Goal: Information Seeking & Learning: Learn about a topic

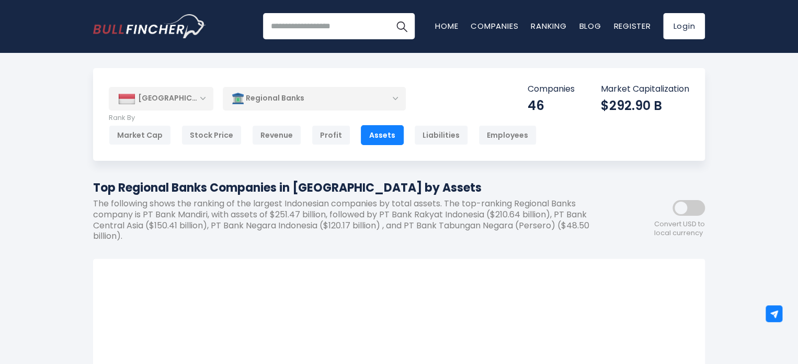
click at [762, 38] on header "Recent searches Trending searches Apple Overview" at bounding box center [399, 26] width 798 height 52
click at [651, 201] on div "Convert USD to local currency" at bounding box center [658, 215] width 94 height 46
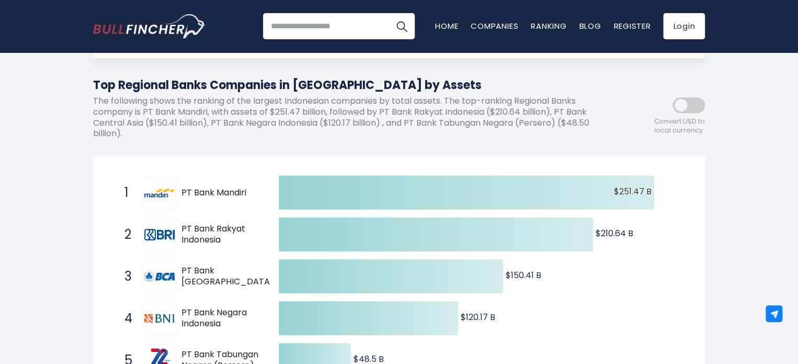
scroll to position [105, 0]
